Goal: Information Seeking & Learning: Learn about a topic

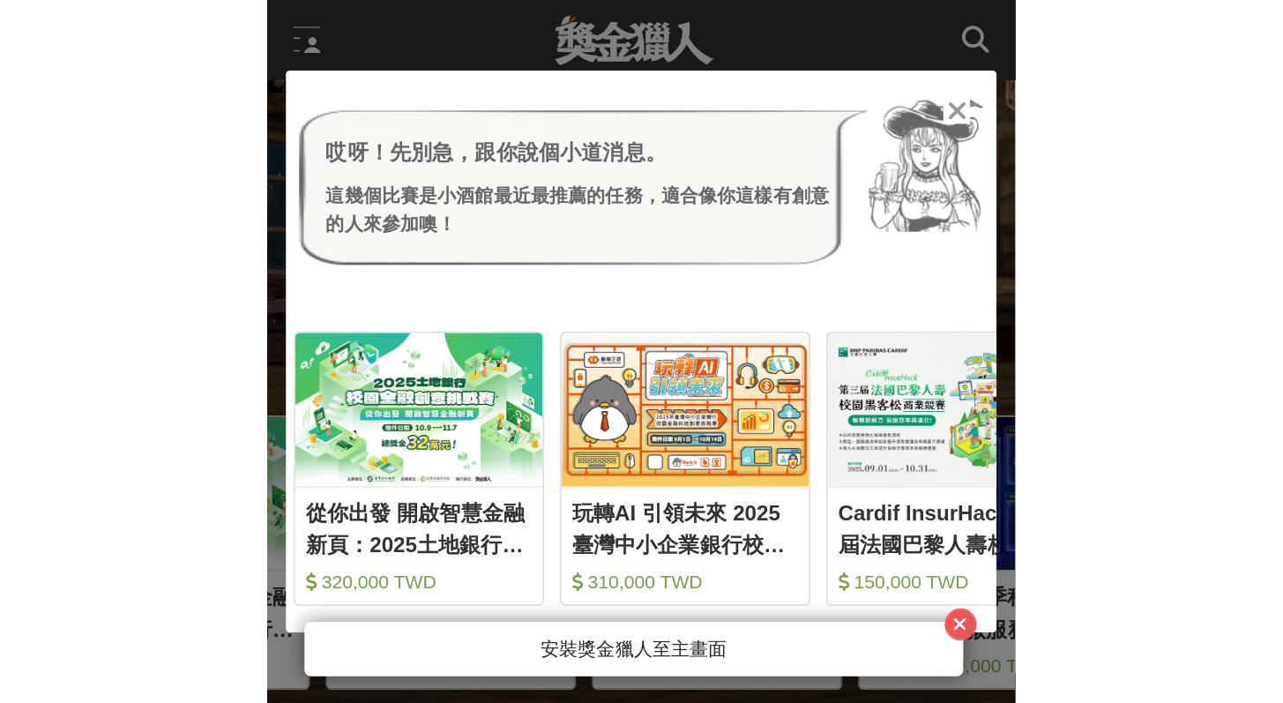
scroll to position [0, 706]
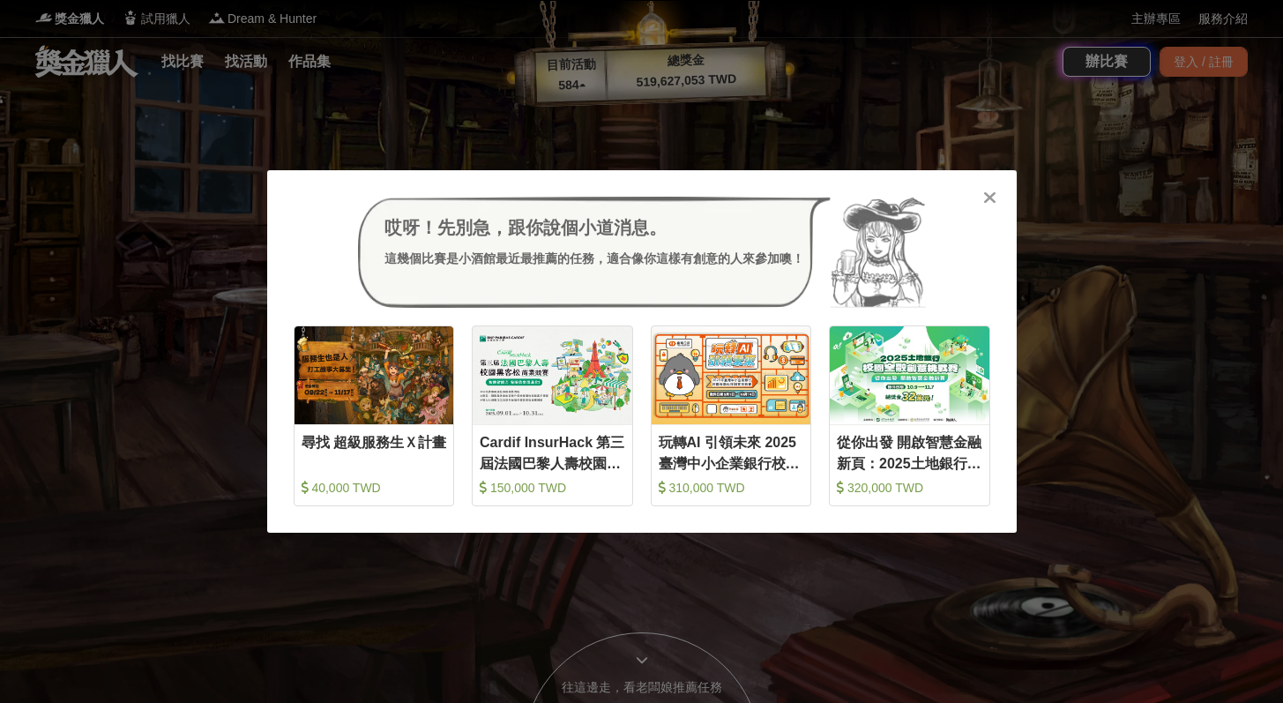
click at [503, 109] on div "哎呀！先別急，跟你說個小道消息。 這幾個比賽是小酒館最近最推薦的任務，適合像你這樣有創意的人來參加噢！ 收藏 尋找 超級服務生Ｘ計畫 40,000 TWD 收…" at bounding box center [641, 351] width 1283 height 703
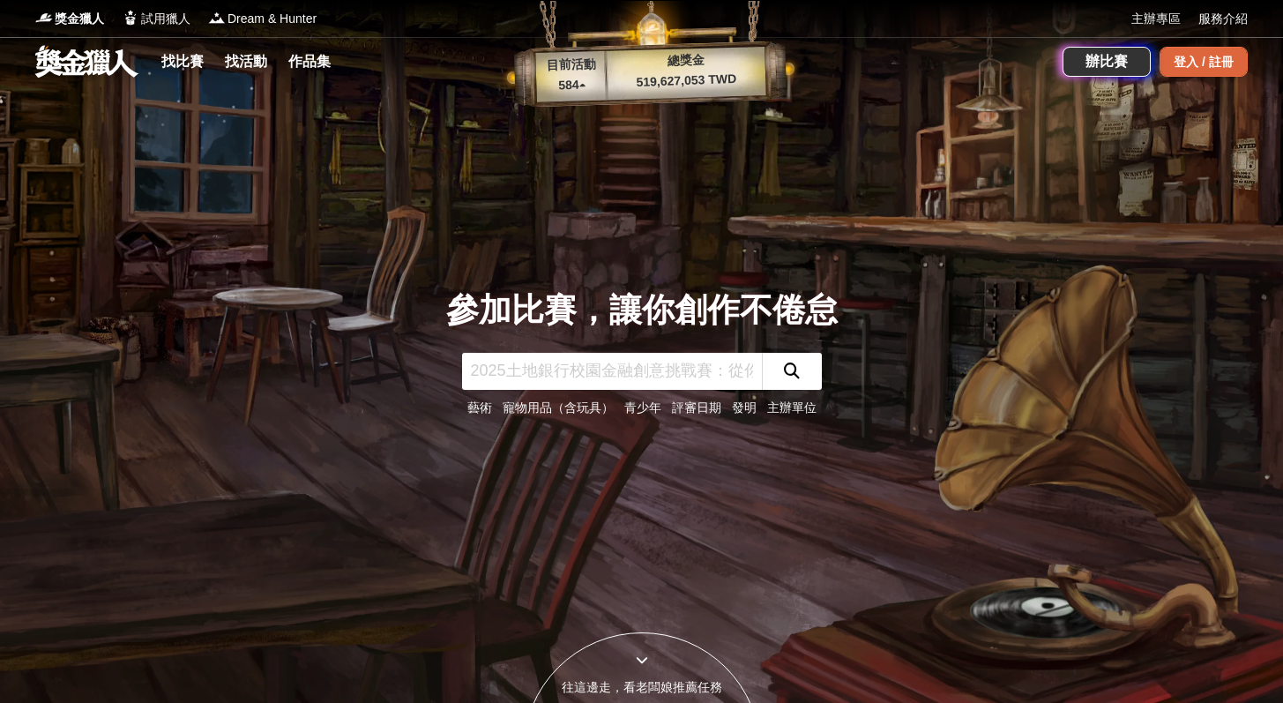
click at [1169, 76] on div "登入 / 註冊" at bounding box center [1204, 62] width 88 height 30
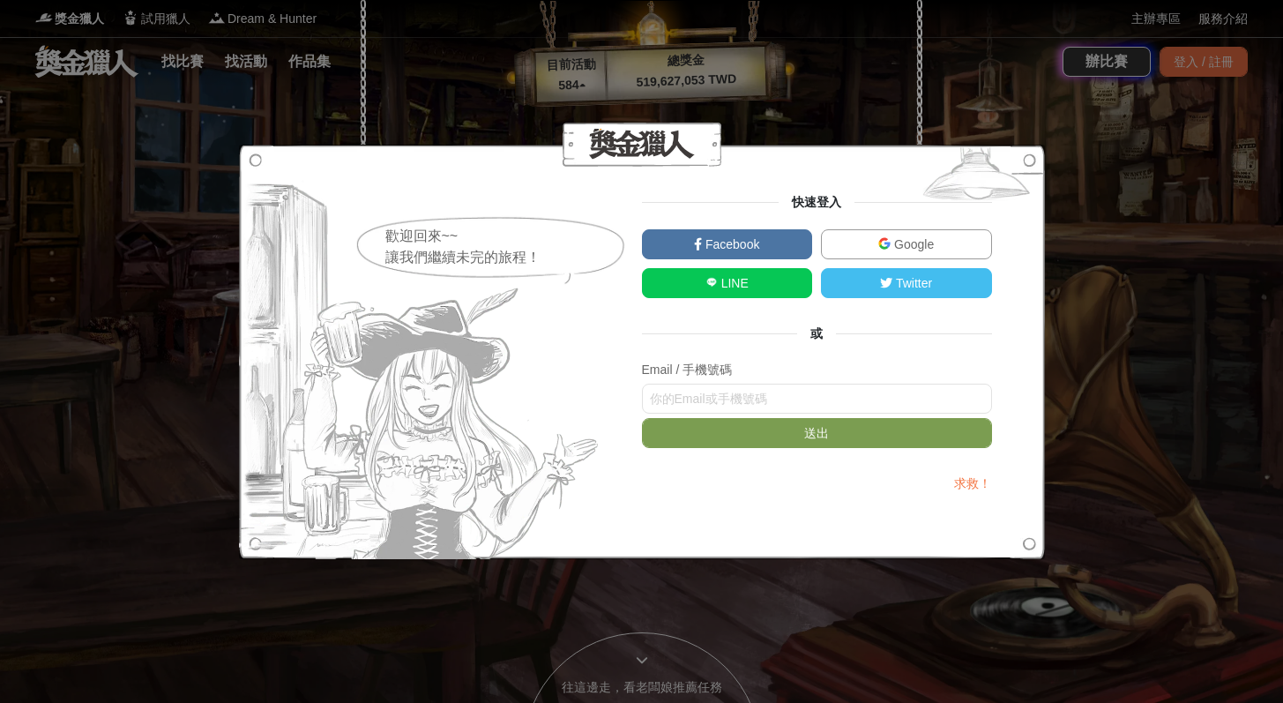
click at [923, 234] on link "Google" at bounding box center [906, 244] width 171 height 30
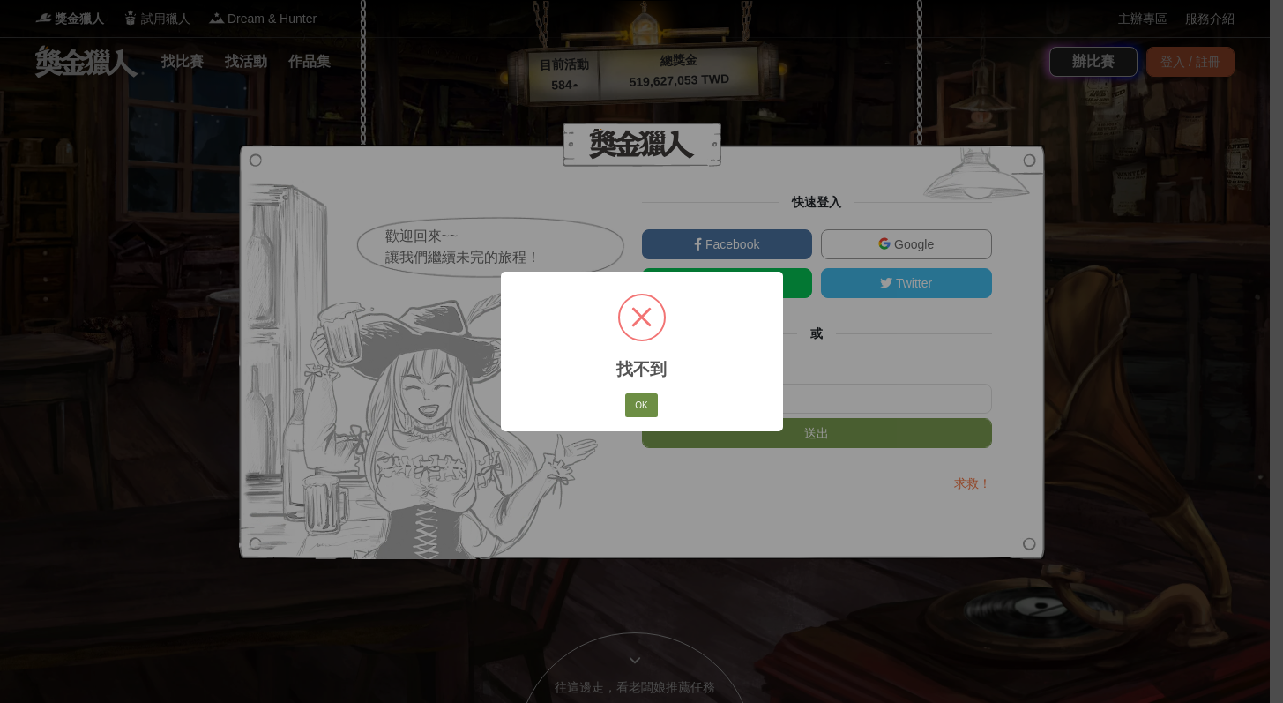
click at [631, 399] on button "OK" at bounding box center [641, 405] width 32 height 25
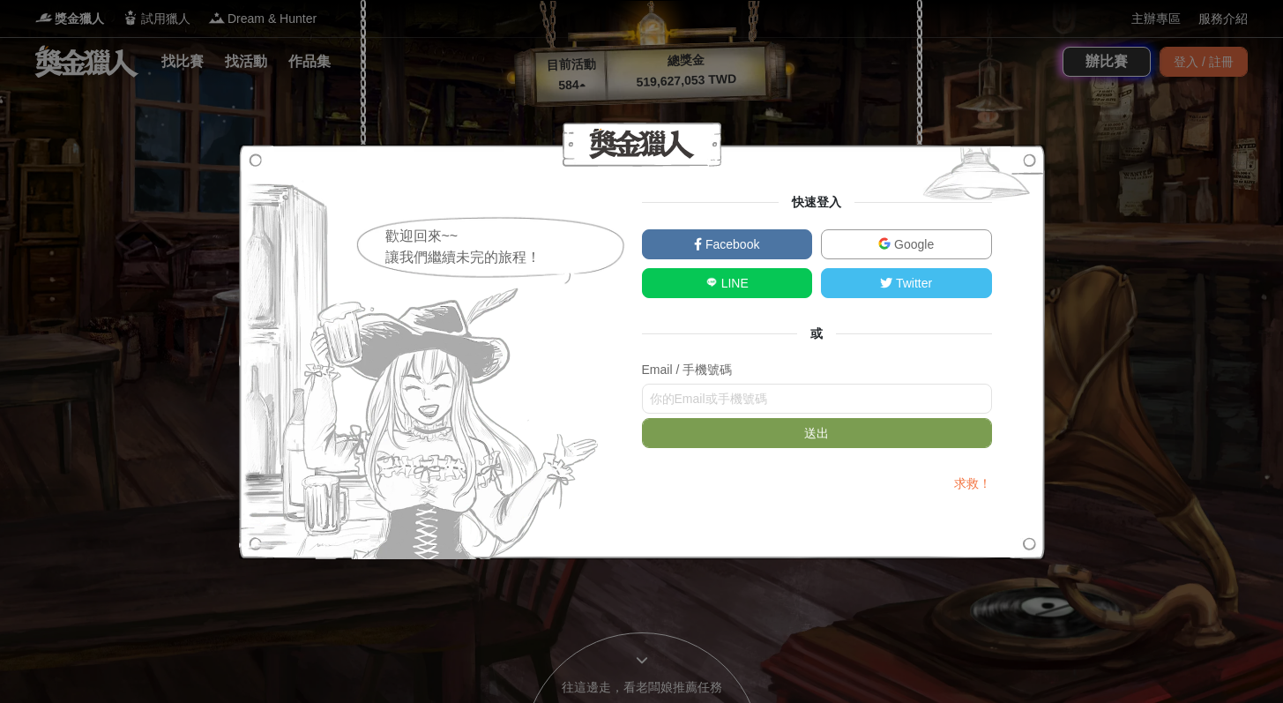
click at [911, 237] on span "Google" at bounding box center [912, 244] width 43 height 14
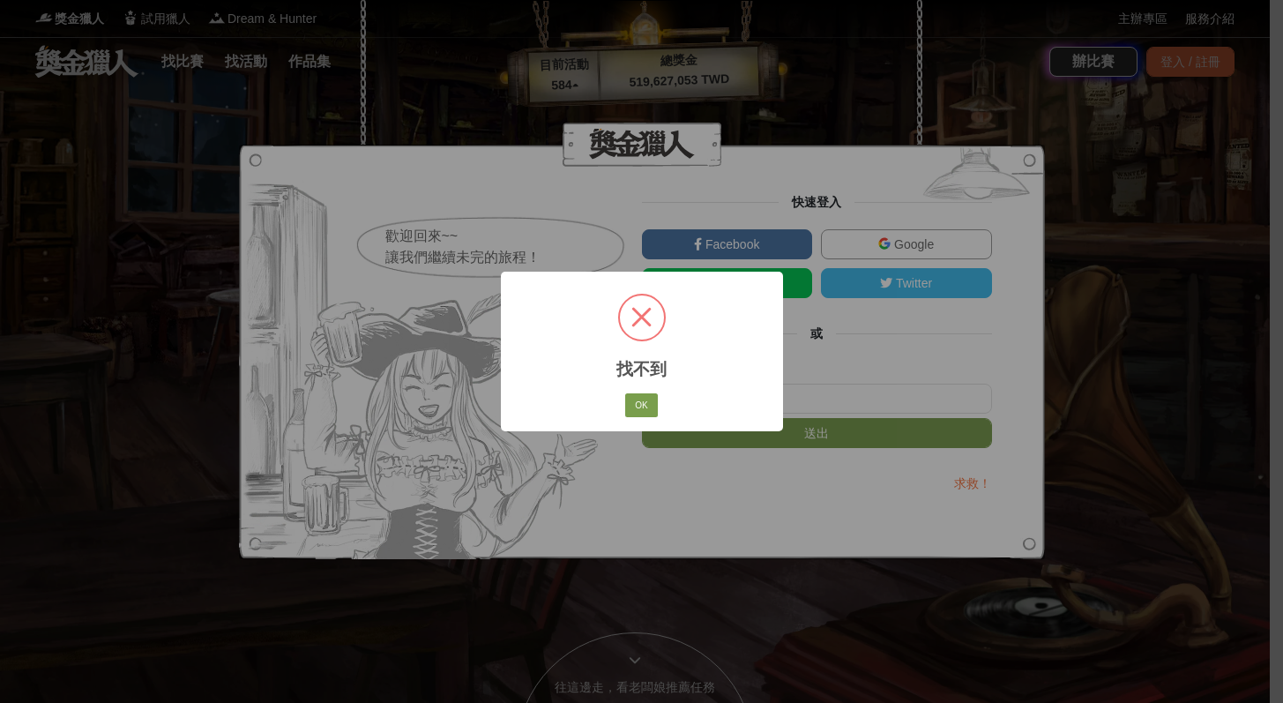
click at [310, 142] on div "× 找不到 OK No Cancel" at bounding box center [641, 351] width 1283 height 703
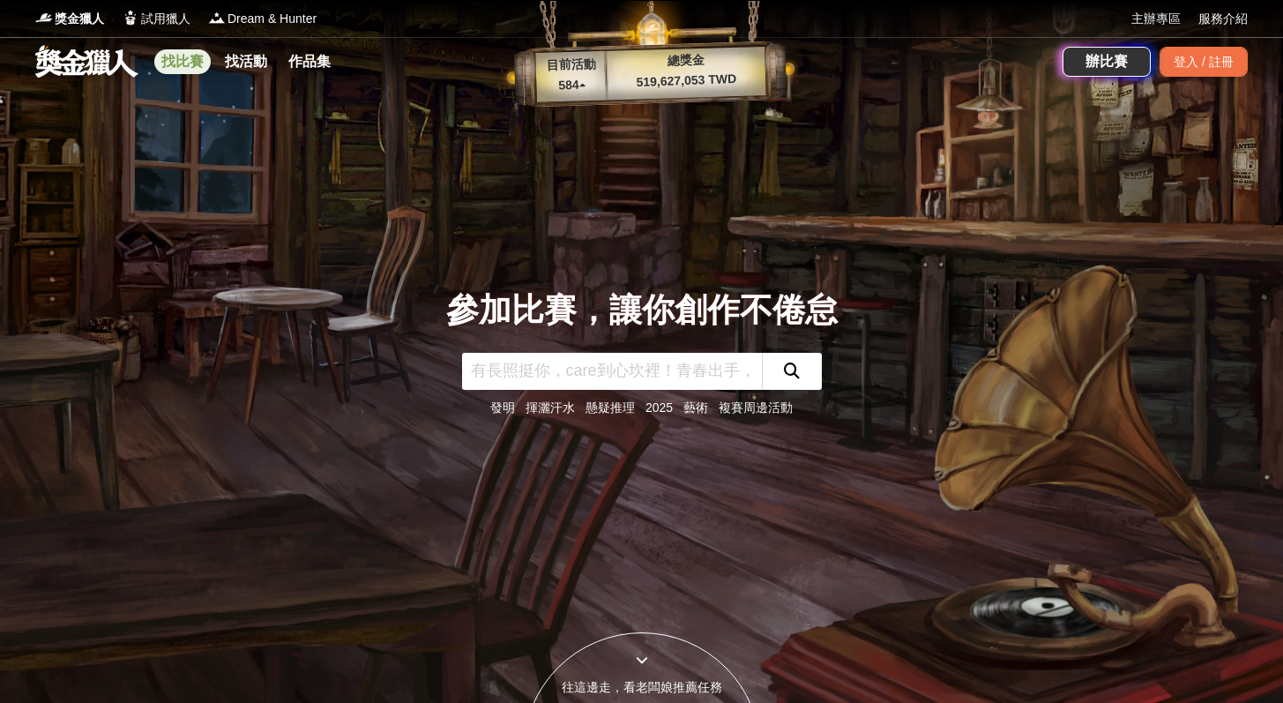
click at [193, 66] on link "找比賽" at bounding box center [182, 61] width 56 height 25
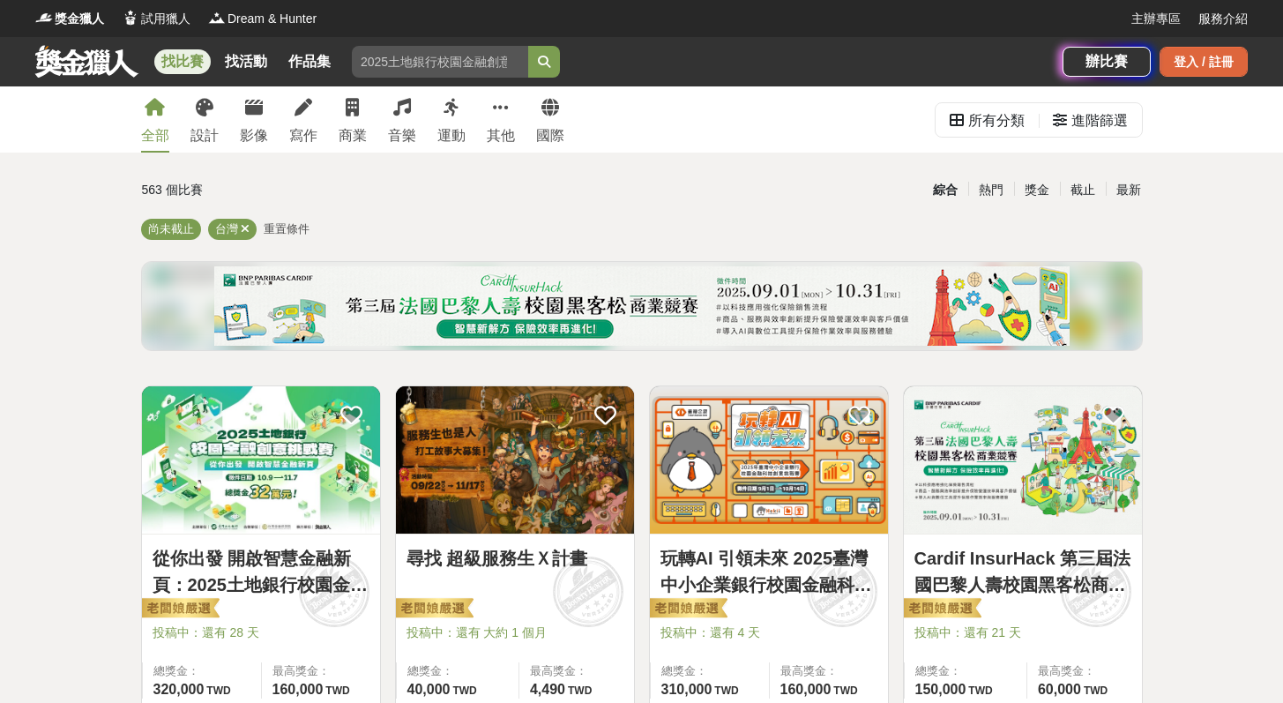
click at [1192, 56] on div "登入 / 註冊" at bounding box center [1204, 62] width 88 height 30
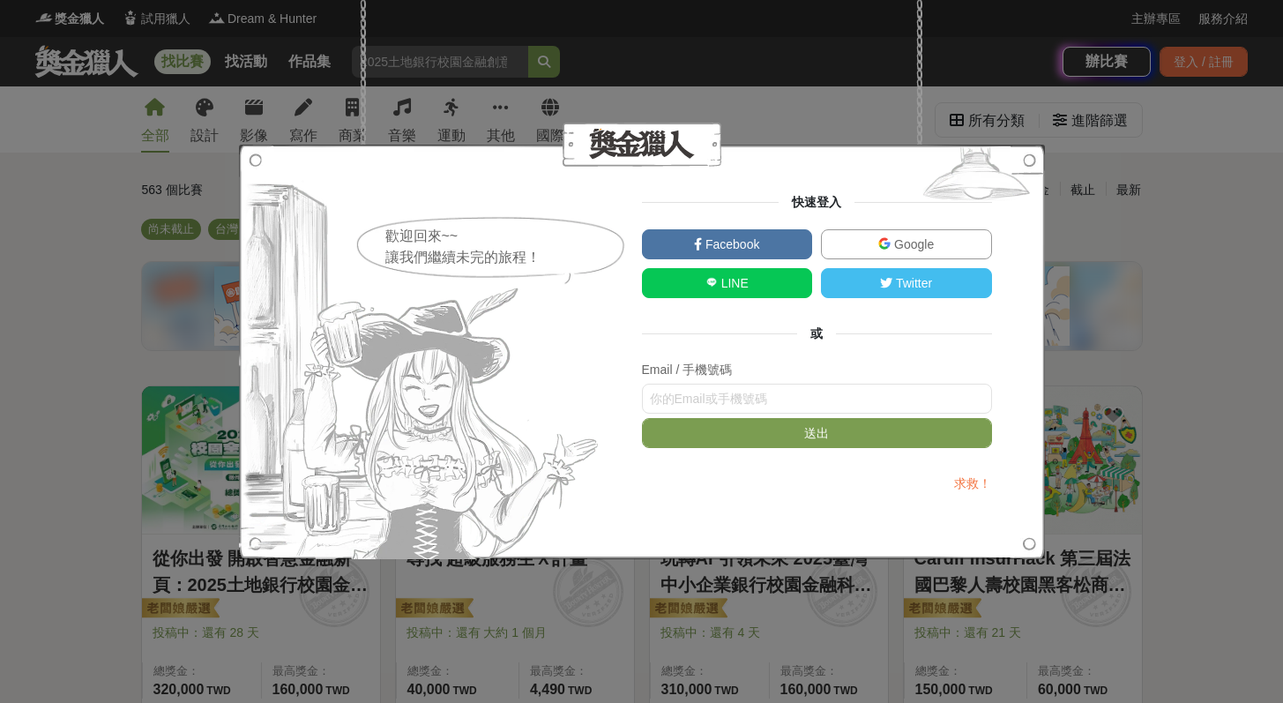
click at [934, 244] on link "Google" at bounding box center [906, 244] width 171 height 30
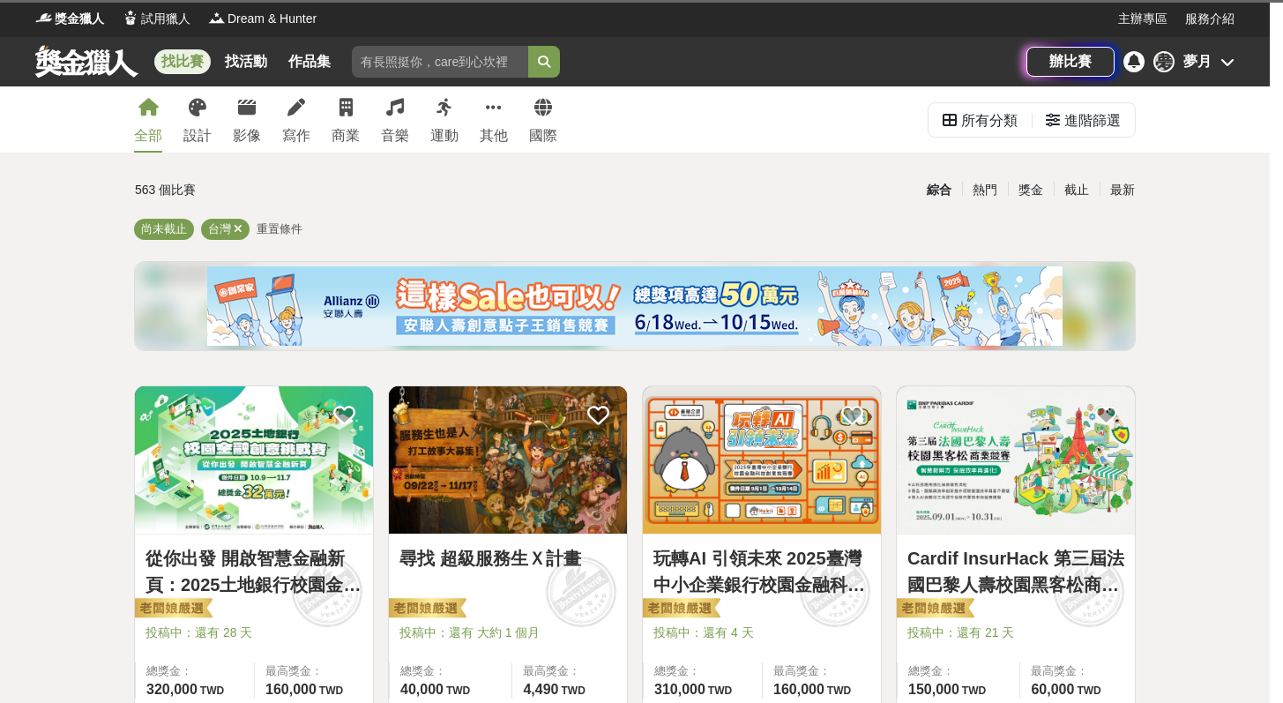
click at [632, 410] on div "尋找 超級服務生Ｘ計畫 投稿中：還有 大約 1 個月 總獎金： 40,000 40,000 TWD 最高獎金： 4,490 TWD 9,450 135 0" at bounding box center [508, 572] width 254 height 375
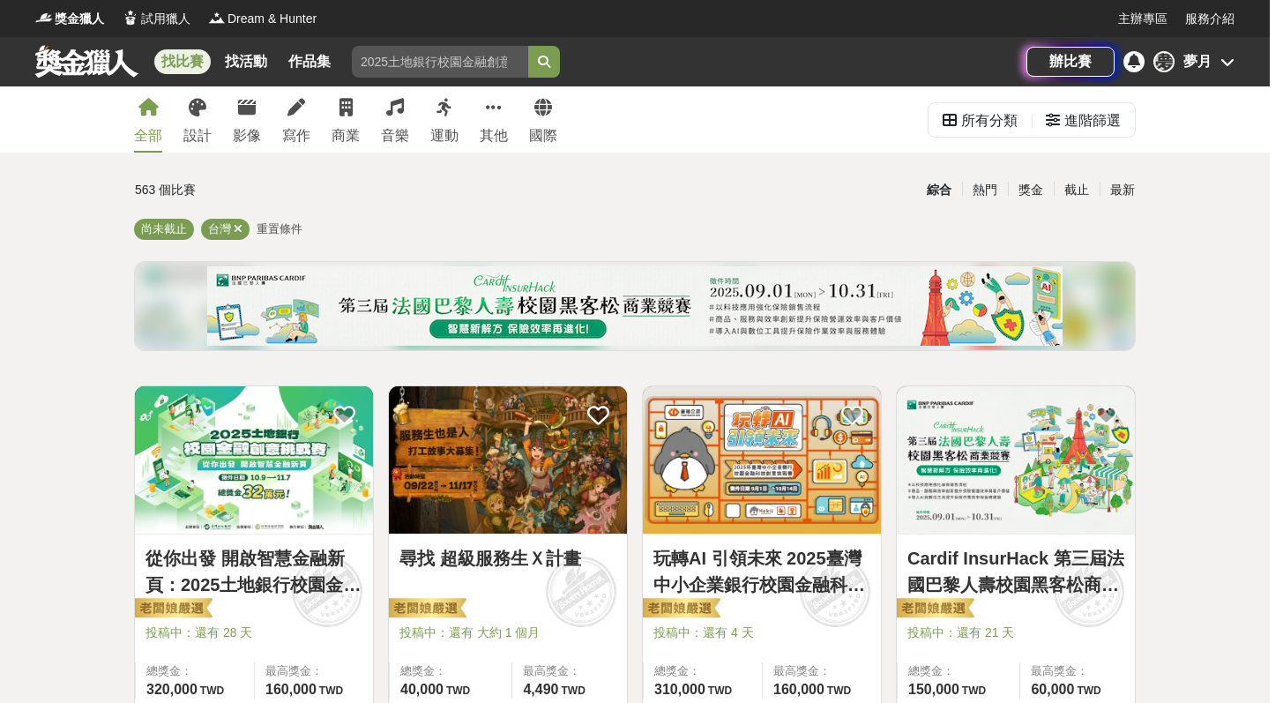
click at [1231, 69] on div "夢 夢月" at bounding box center [1194, 61] width 81 height 21
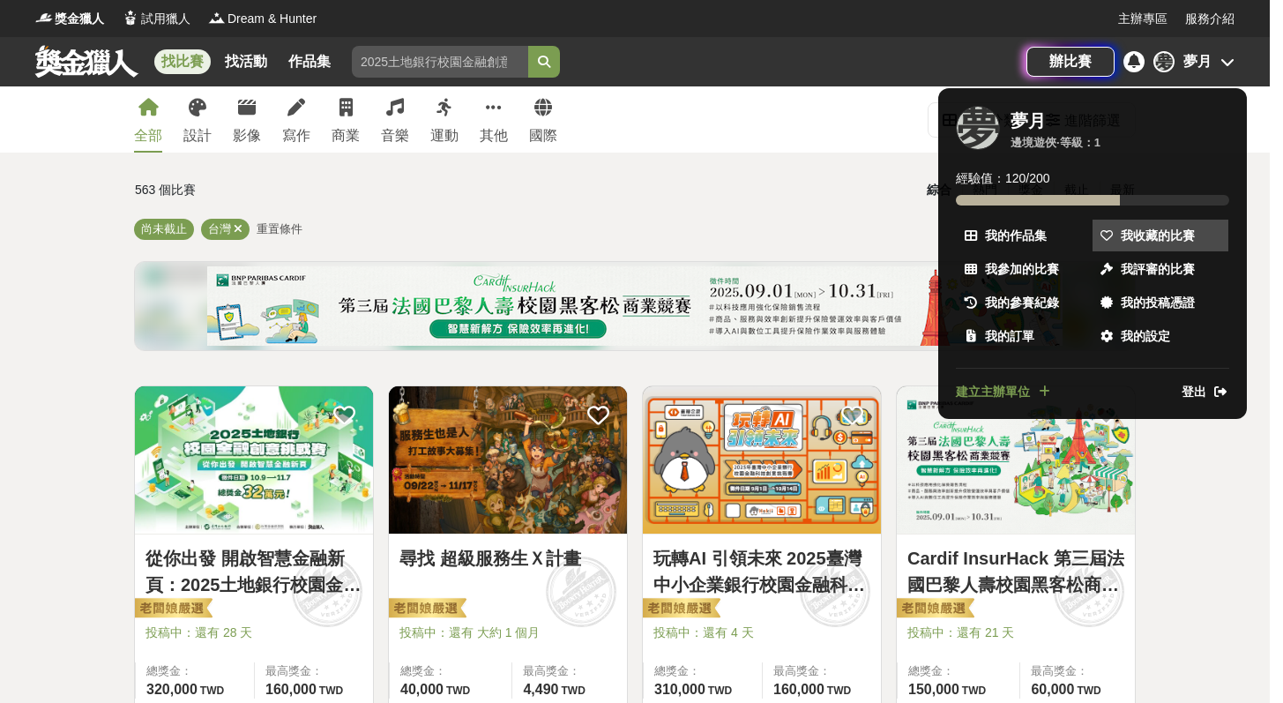
click at [1155, 229] on span "我收藏的比賽" at bounding box center [1158, 236] width 74 height 19
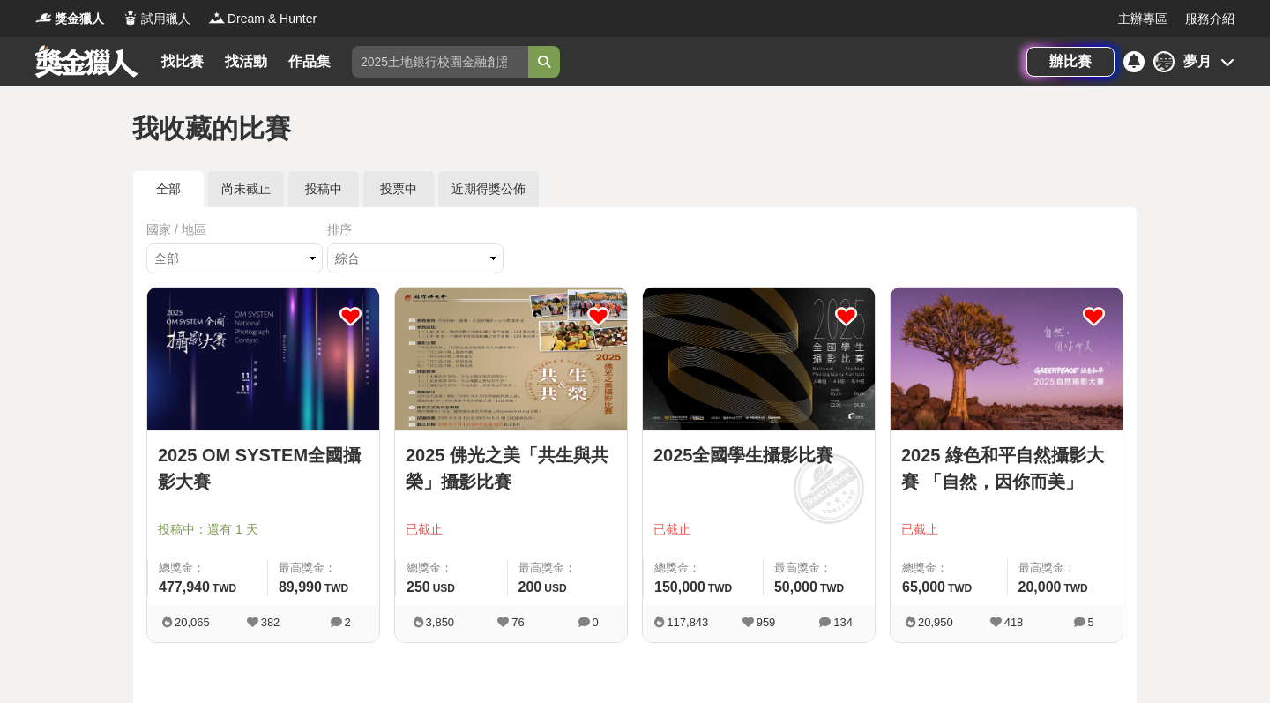
click at [316, 385] on img at bounding box center [263, 359] width 232 height 143
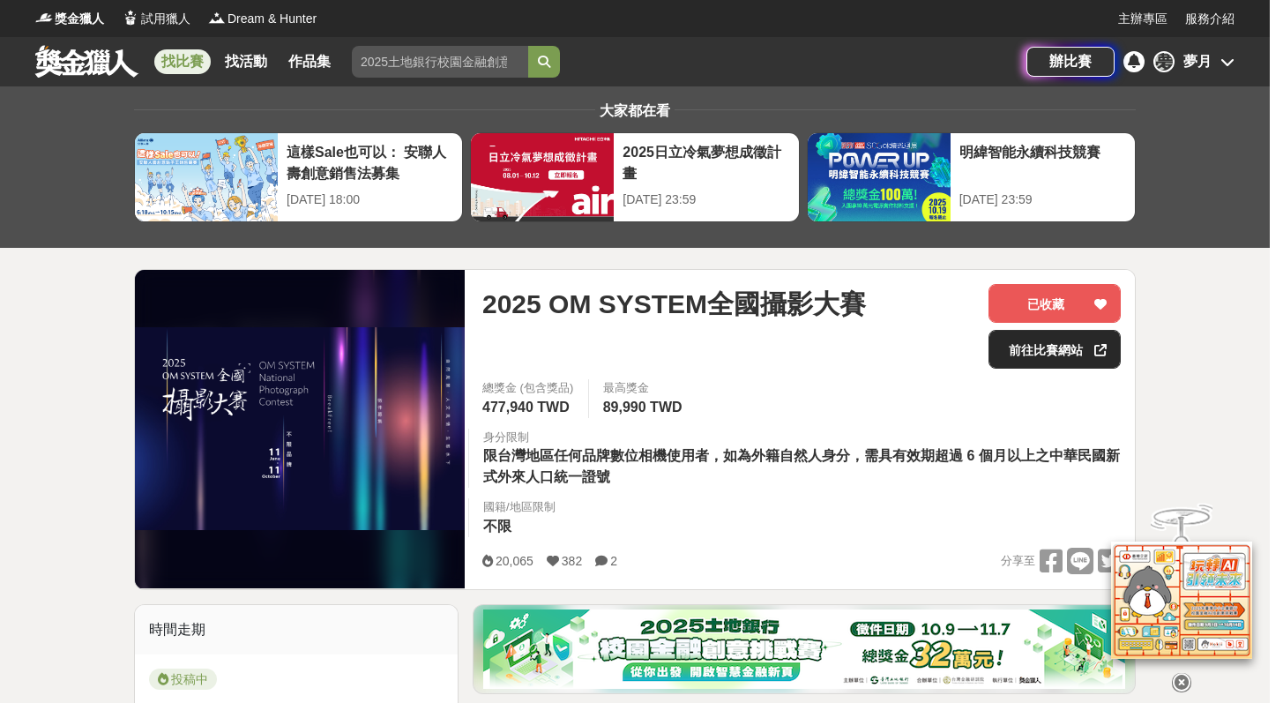
click at [1018, 362] on link "前往比賽網站" at bounding box center [1055, 349] width 132 height 39
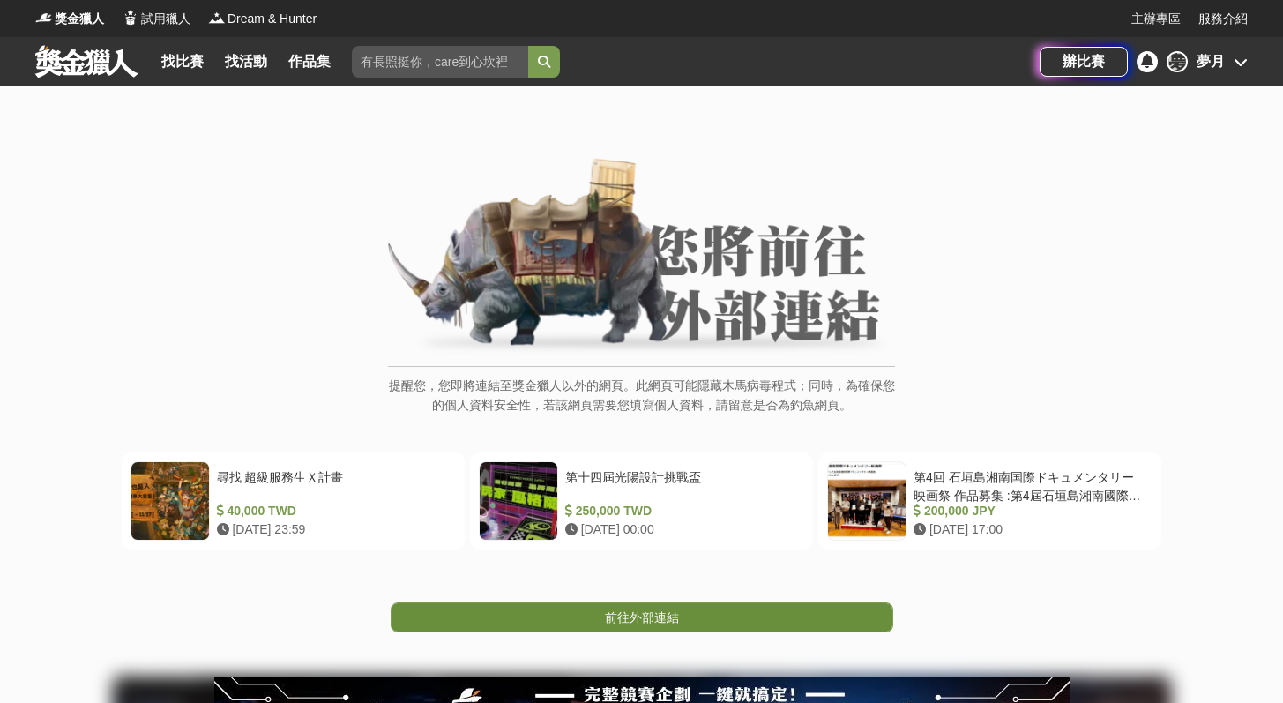
click at [684, 604] on link "前往外部連結" at bounding box center [642, 617] width 503 height 30
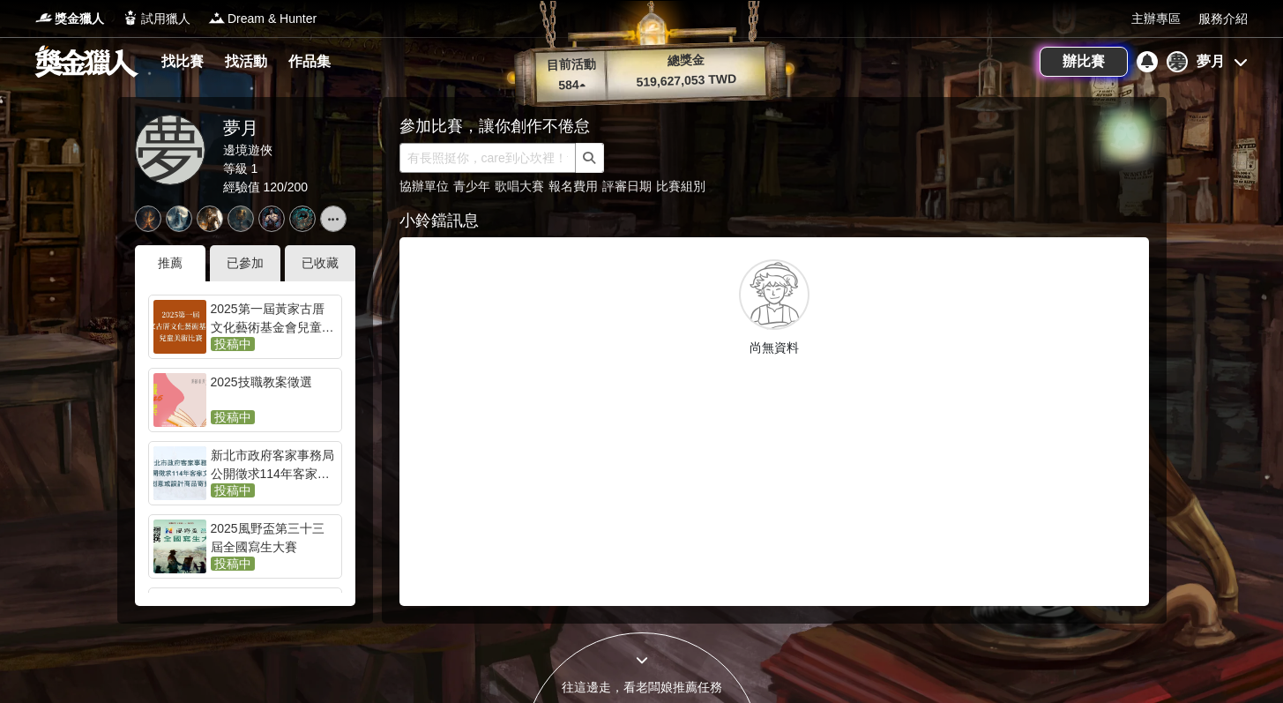
click at [529, 161] on input "text" at bounding box center [488, 158] width 176 height 30
type input "g"
type input "攝影"
click button "submit" at bounding box center [590, 158] width 28 height 30
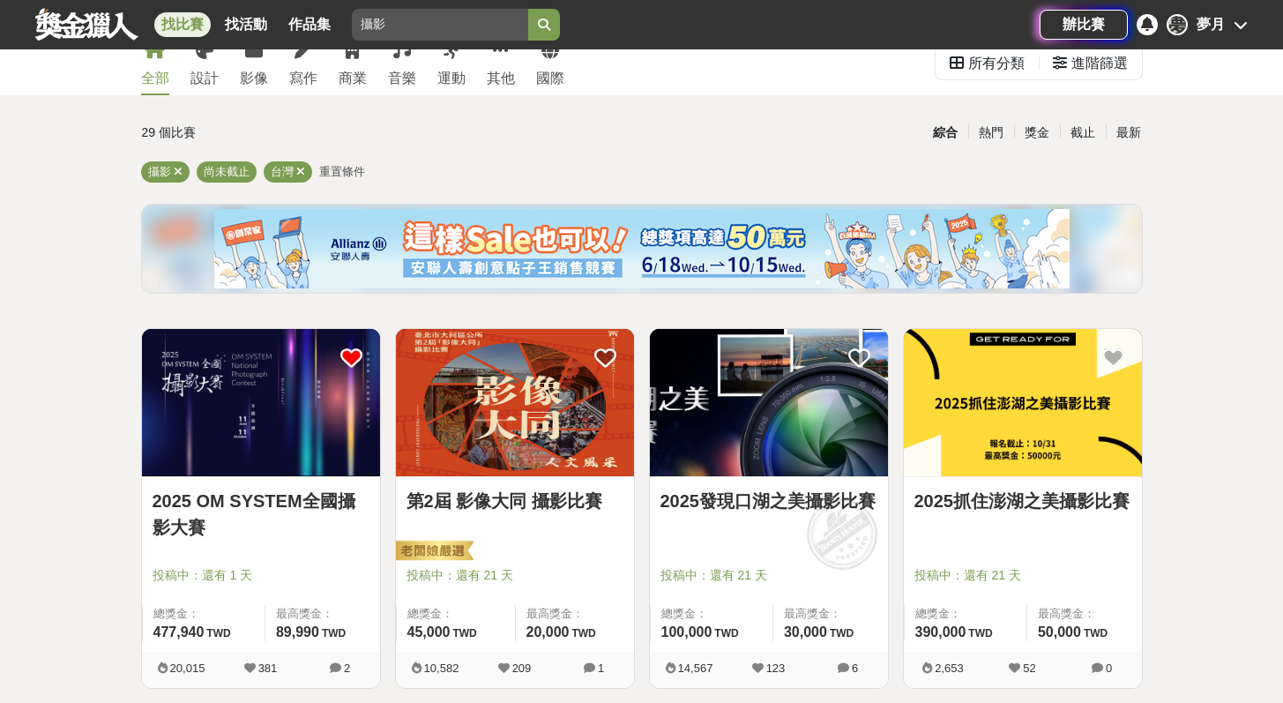
scroll to position [67, 0]
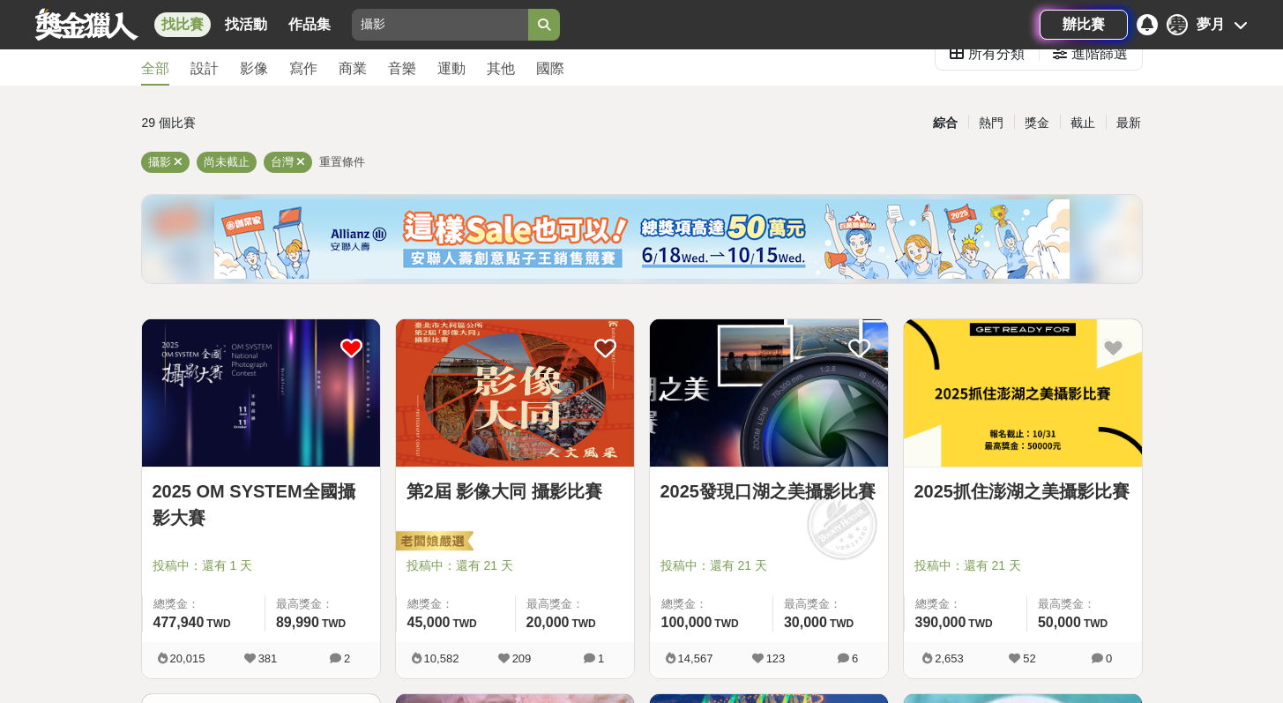
click at [523, 435] on img at bounding box center [515, 392] width 238 height 147
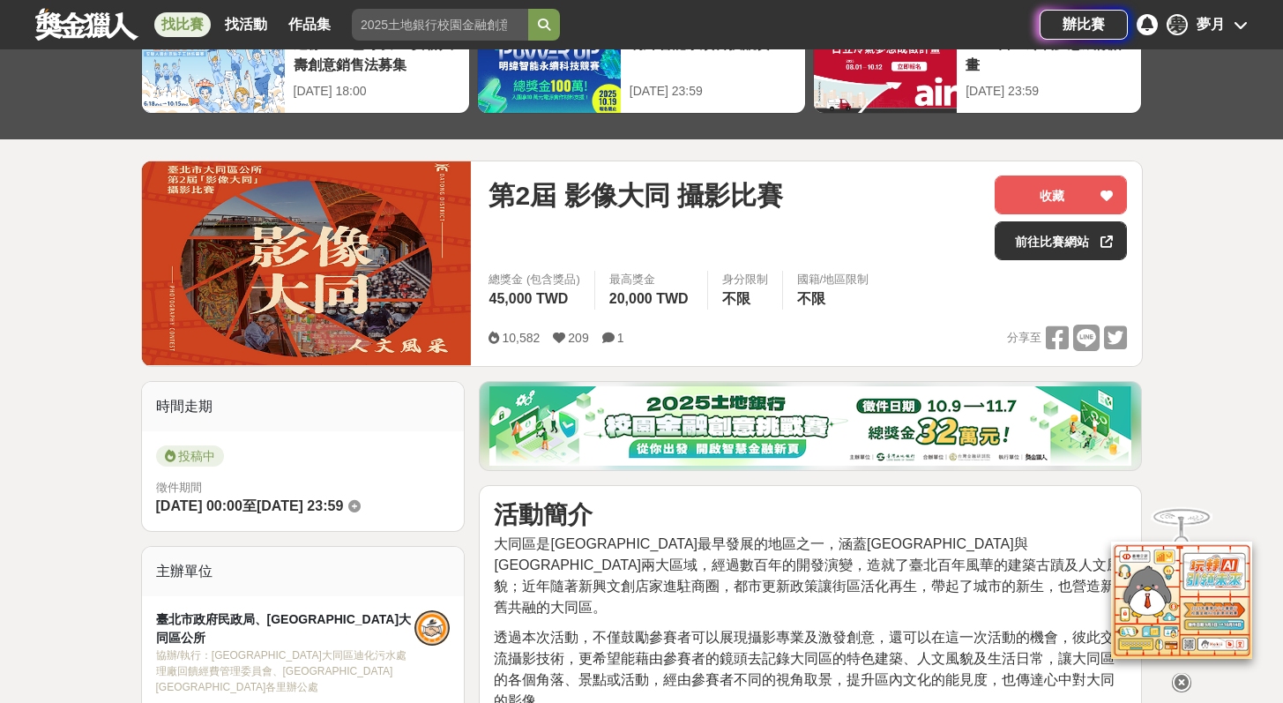
scroll to position [110, 0]
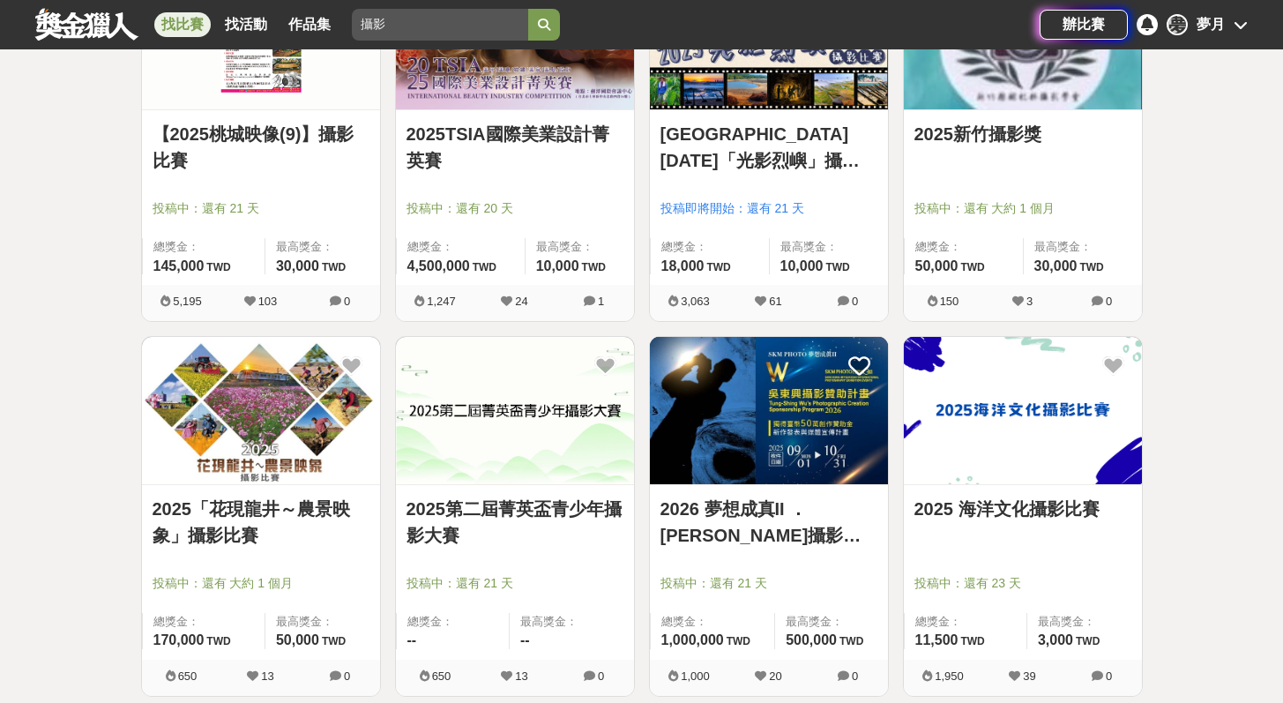
scroll to position [800, 0]
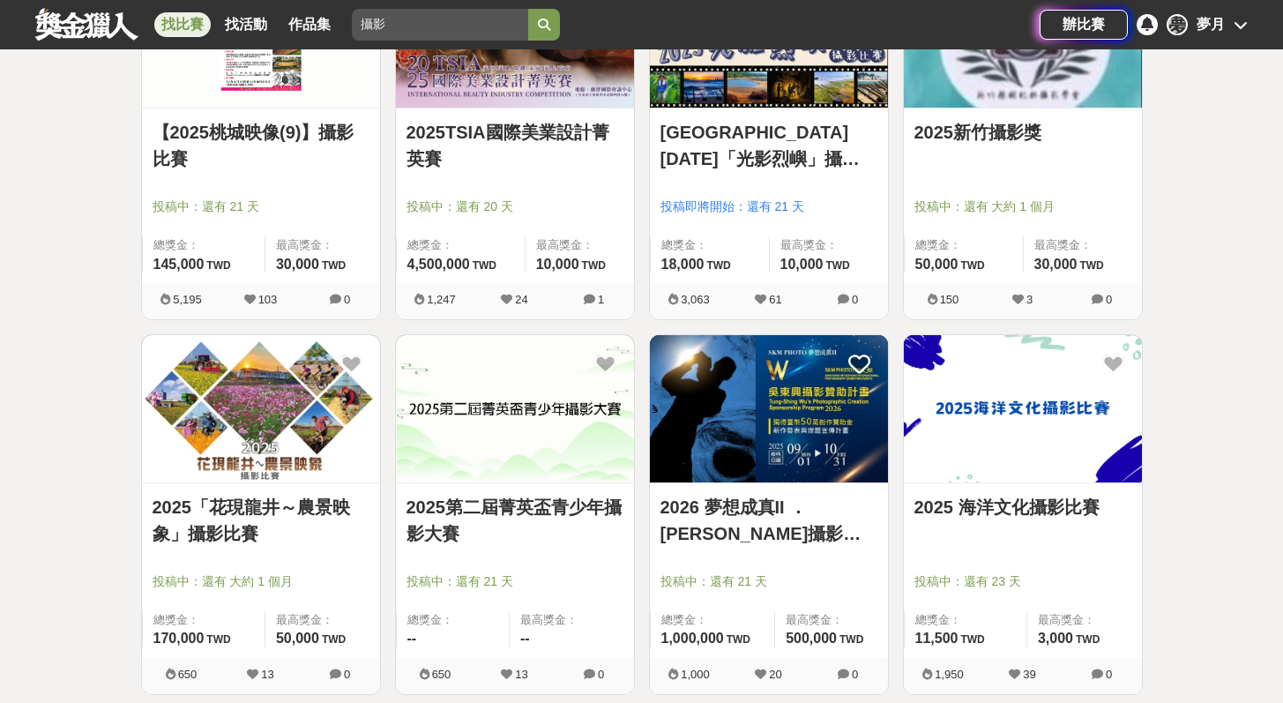
click at [800, 412] on img at bounding box center [769, 408] width 238 height 147
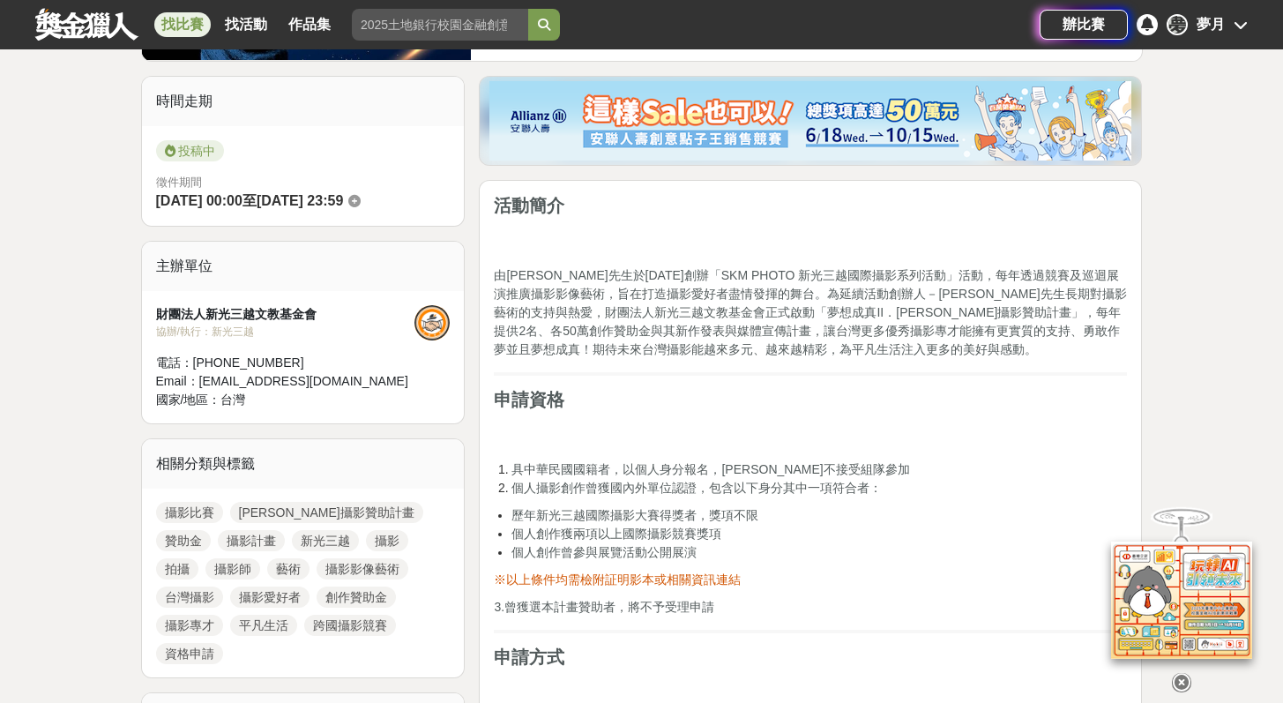
scroll to position [413, 0]
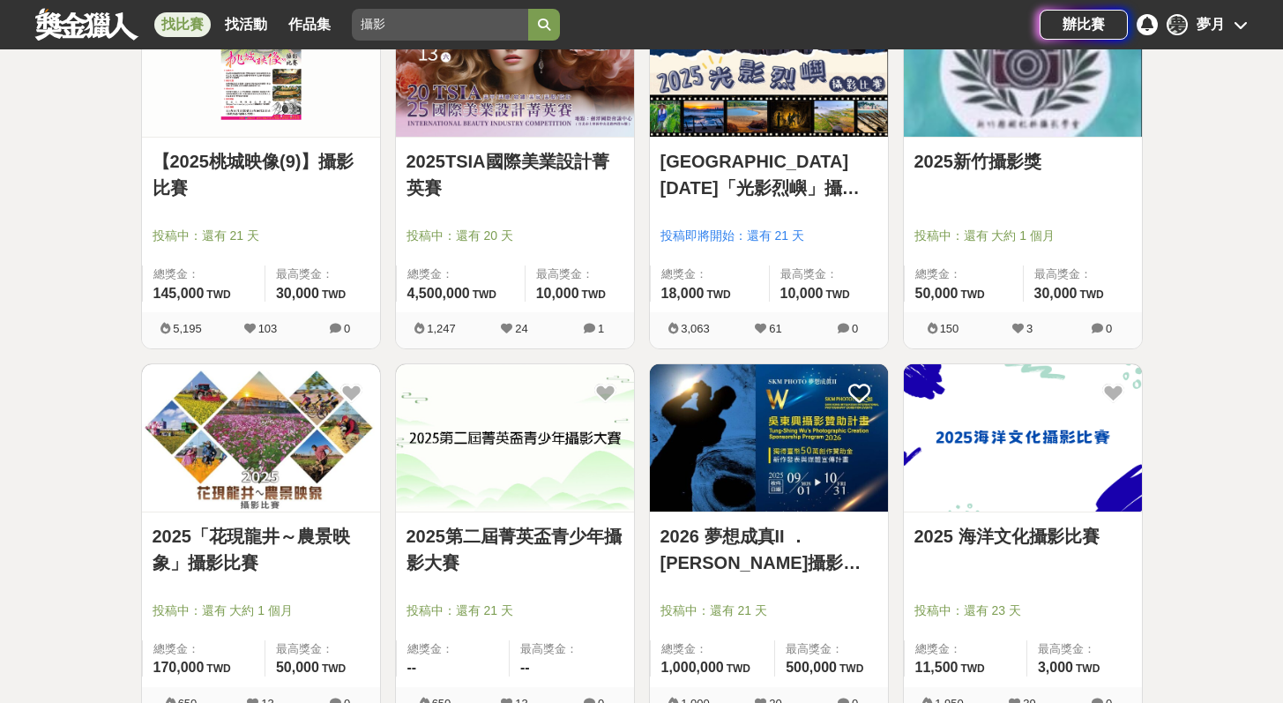
scroll to position [800, 0]
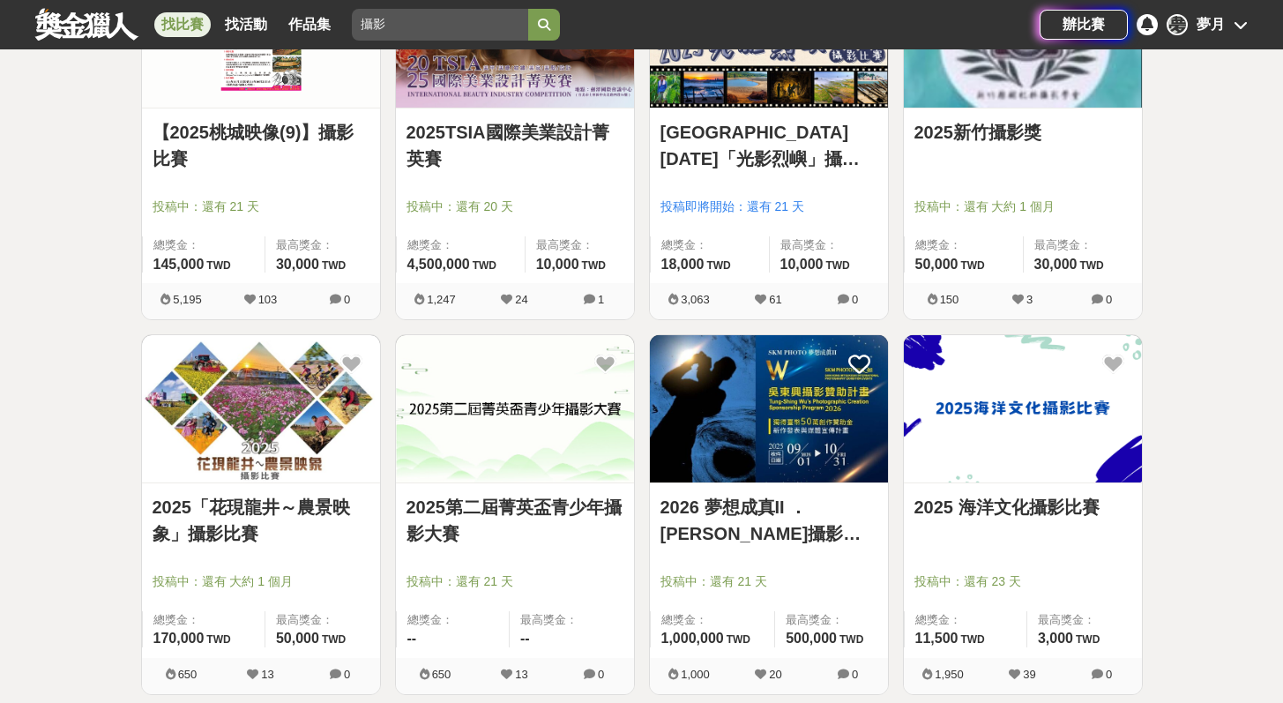
click at [547, 405] on img at bounding box center [515, 408] width 238 height 147
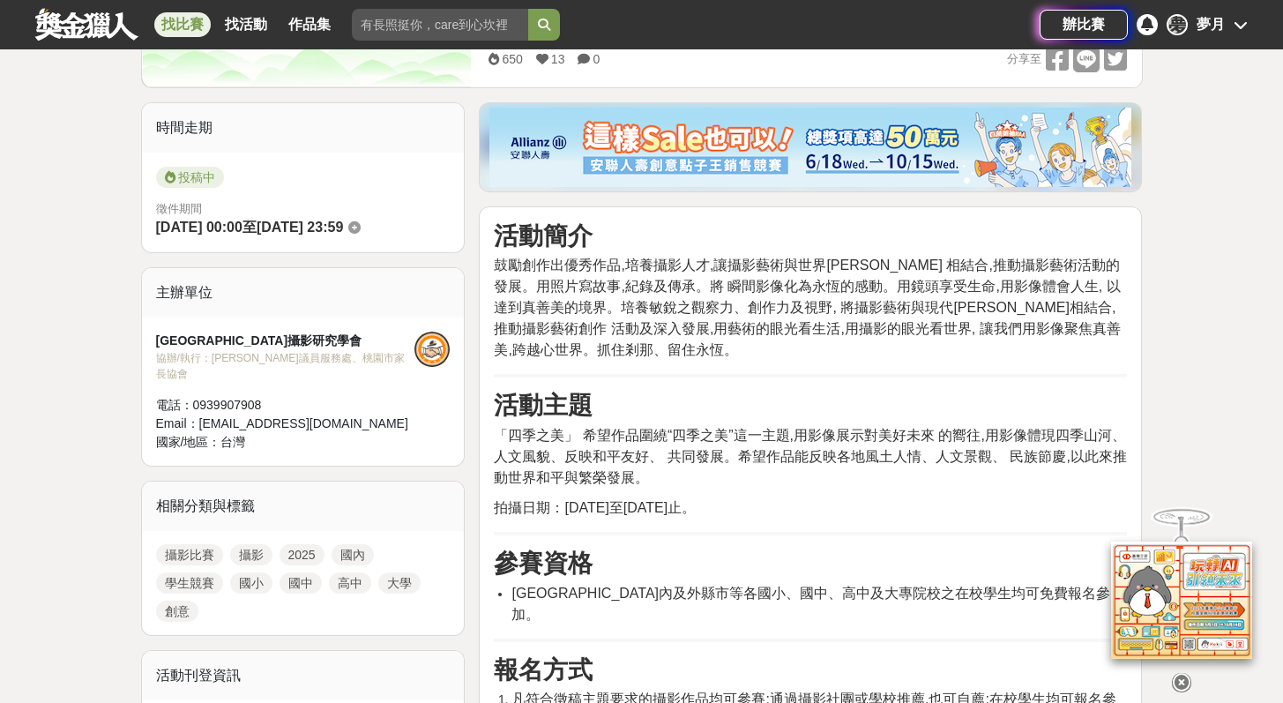
scroll to position [416, 0]
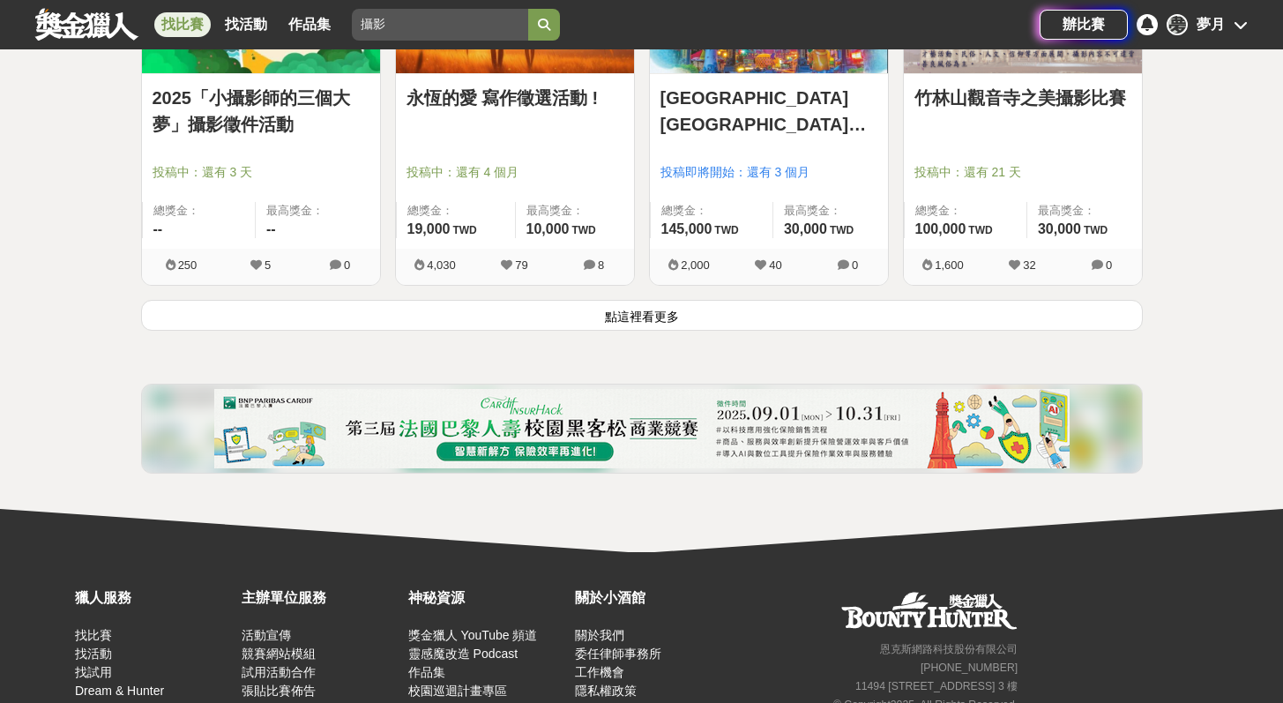
scroll to position [2336, 0]
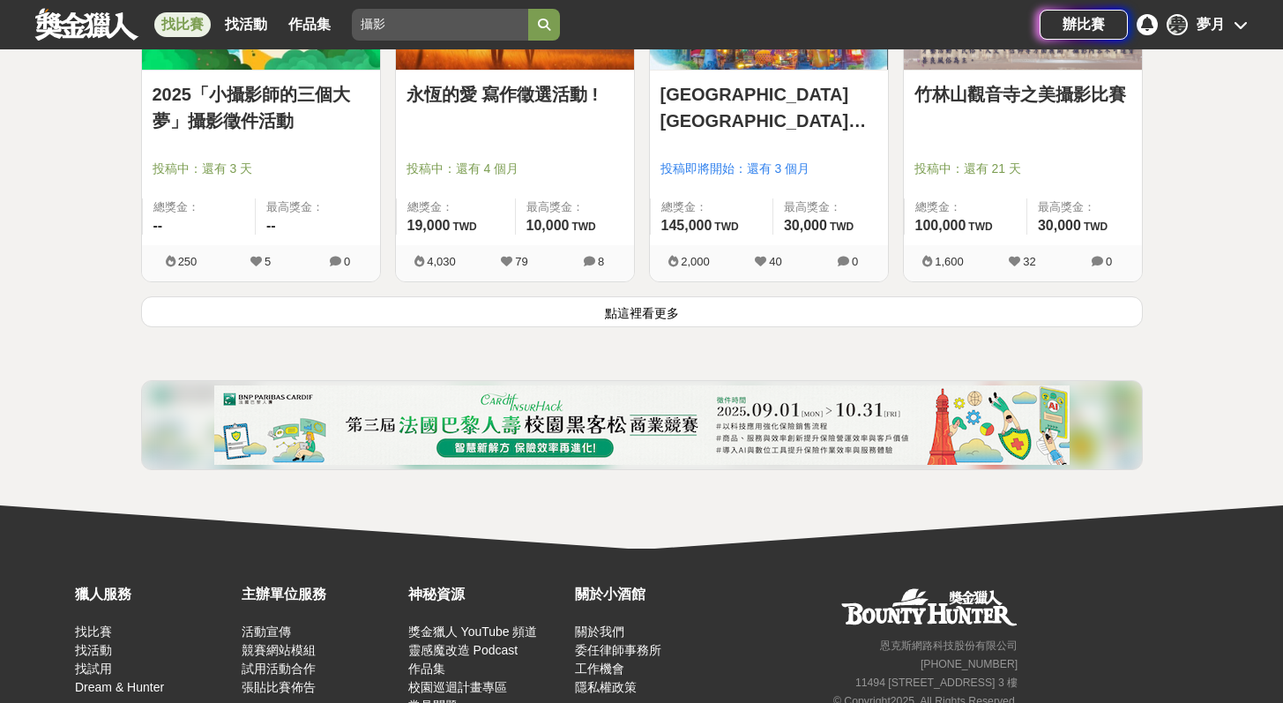
click at [702, 311] on button "點這裡看更多" at bounding box center [642, 311] width 1002 height 31
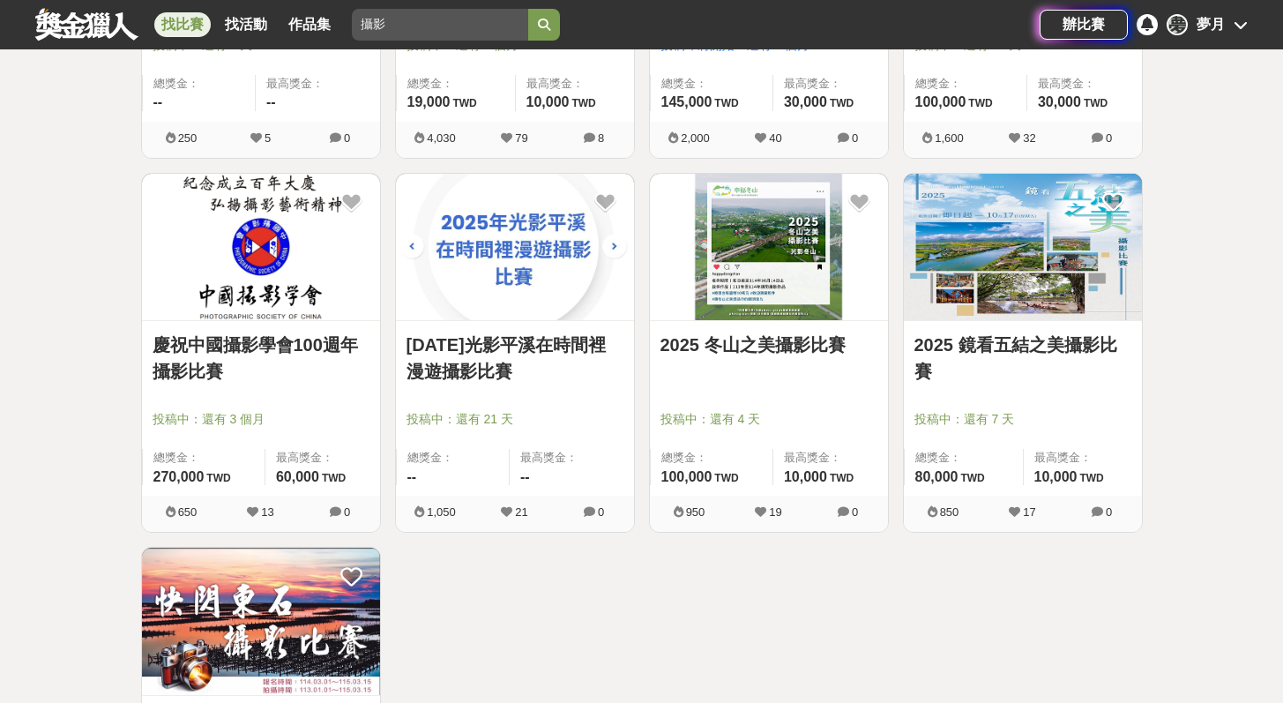
scroll to position [2464, 0]
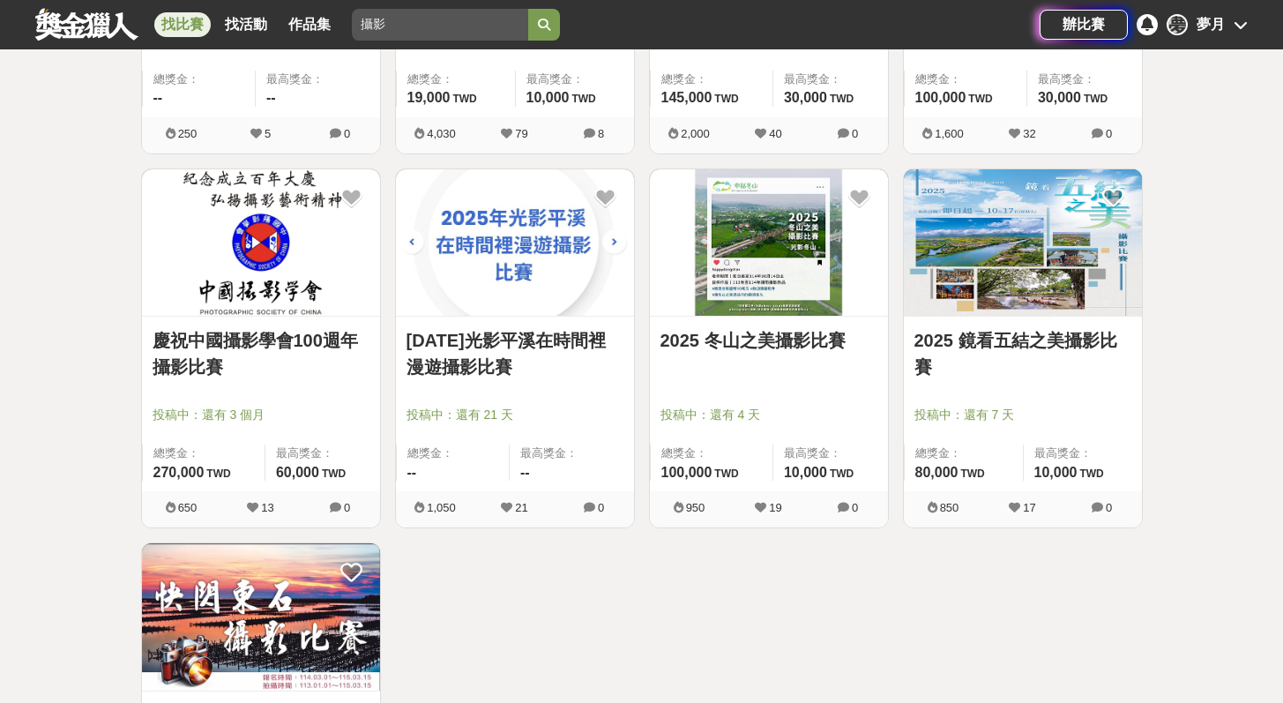
click at [260, 287] on img at bounding box center [261, 242] width 238 height 147
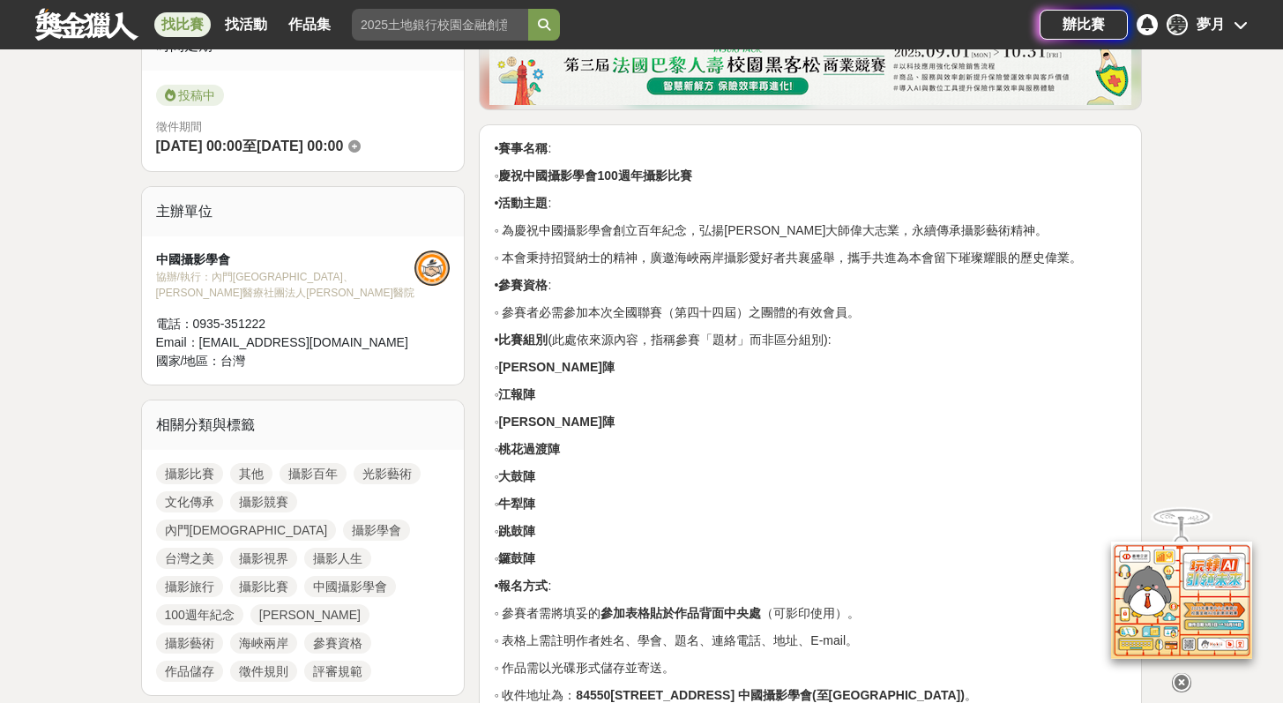
scroll to position [519, 0]
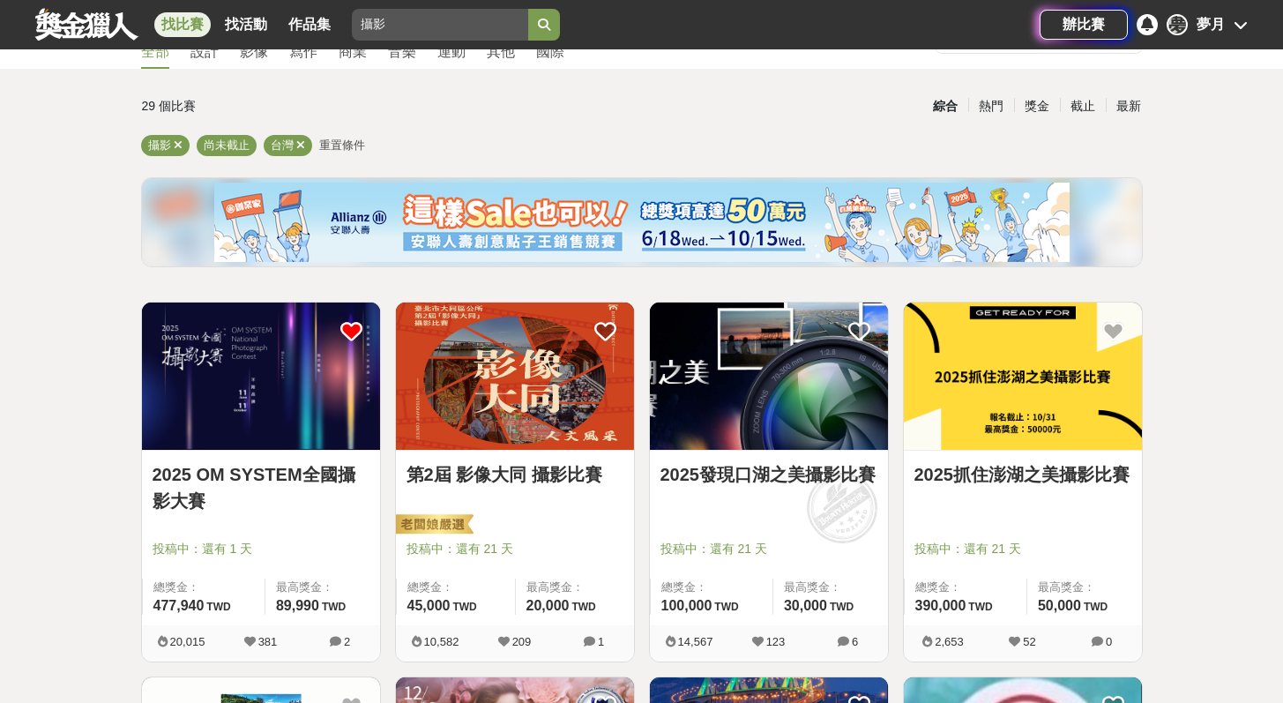
scroll to position [86, 0]
